Goal: Task Accomplishment & Management: Manage account settings

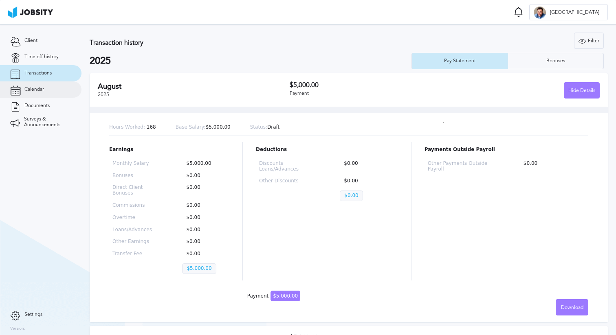
click at [44, 90] on link "Calendar" at bounding box center [40, 89] width 81 height 16
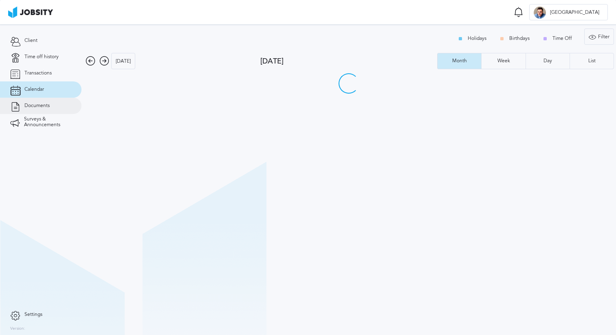
click at [46, 104] on span "Documents" at bounding box center [36, 106] width 25 height 6
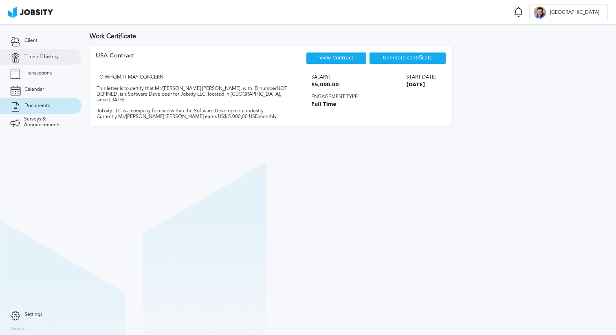
click at [44, 56] on span "Time off history" at bounding box center [41, 57] width 34 height 6
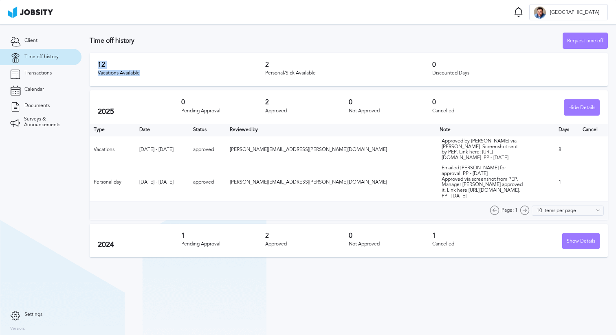
drag, startPoint x: 143, startPoint y: 73, endPoint x: 88, endPoint y: 62, distance: 56.0
click at [88, 62] on section "Time off history Request time off 12 Vacations Available 2 Personal/Sick Availa…" at bounding box center [348, 142] width 534 height 237
click at [143, 77] on div "12 Vacations Available" at bounding box center [181, 69] width 167 height 17
drag, startPoint x: 143, startPoint y: 77, endPoint x: 93, endPoint y: 59, distance: 53.9
click at [93, 59] on div "12 Vacations Available 2 Personal/Sick Available 0 Discounted Days" at bounding box center [349, 69] width 518 height 33
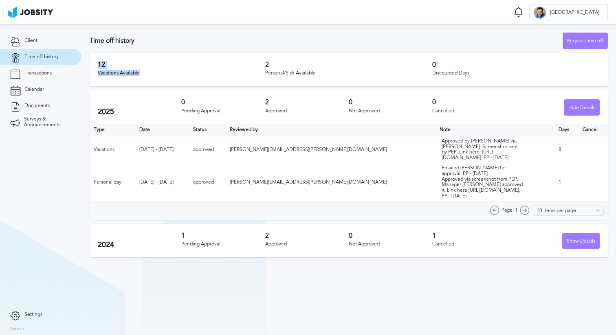
click at [157, 67] on h3 "12" at bounding box center [181, 64] width 167 height 7
drag, startPoint x: 143, startPoint y: 75, endPoint x: 91, endPoint y: 62, distance: 54.1
click at [91, 62] on div "12 Vacations Available 2 Personal/Sick Available 0 Discounted Days" at bounding box center [349, 69] width 518 height 33
click at [163, 73] on div "Vacations Available" at bounding box center [181, 73] width 167 height 6
drag, startPoint x: 145, startPoint y: 76, endPoint x: 95, endPoint y: 60, distance: 51.8
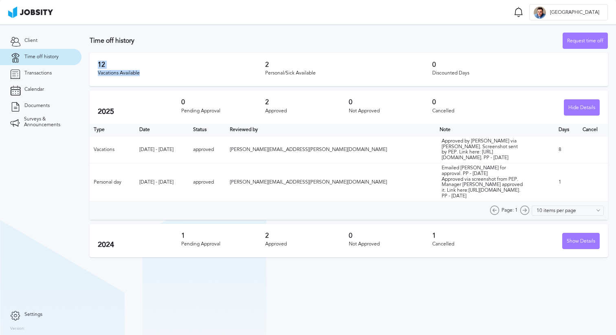
click at [95, 60] on div "12 Vacations Available 2 Personal/Sick Available 0 Discounted Days" at bounding box center [349, 69] width 518 height 33
click at [167, 70] on div "12 Vacations Available" at bounding box center [181, 69] width 167 height 17
drag, startPoint x: 167, startPoint y: 70, endPoint x: 94, endPoint y: 59, distance: 73.7
click at [94, 59] on div "12 Vacations Available 2 Personal/Sick Available 0 Discounted Days" at bounding box center [349, 69] width 518 height 33
click at [146, 73] on div "Vacations Available" at bounding box center [181, 73] width 167 height 6
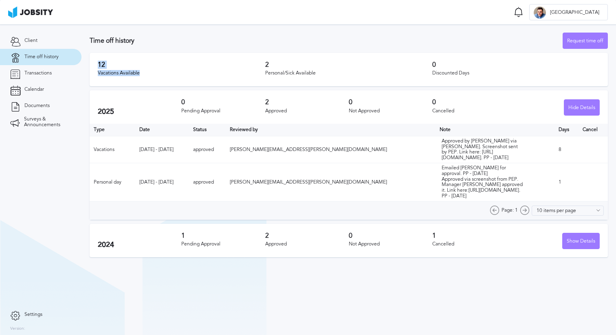
drag, startPoint x: 143, startPoint y: 73, endPoint x: 90, endPoint y: 63, distance: 54.2
click at [90, 63] on div "12 Vacations Available 2 Personal/Sick Available 0 Discounted Days" at bounding box center [349, 69] width 518 height 33
click at [157, 72] on div "Vacations Available" at bounding box center [181, 73] width 167 height 6
click at [575, 34] on div "Request time off" at bounding box center [585, 41] width 44 height 16
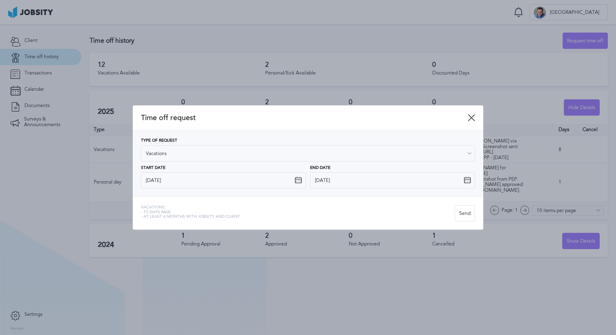
click at [472, 115] on icon at bounding box center [471, 117] width 7 height 7
